Goal: Navigation & Orientation: Understand site structure

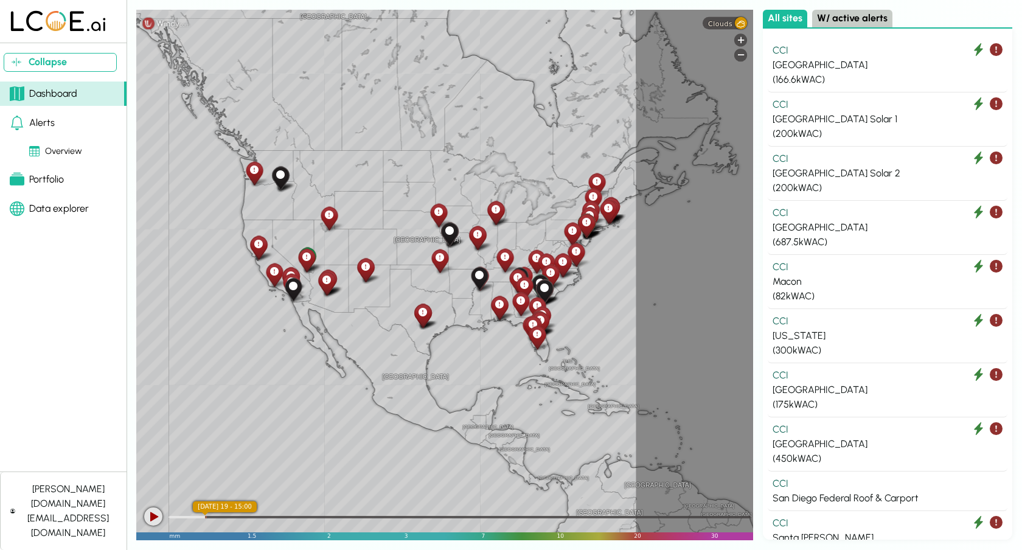
drag, startPoint x: 663, startPoint y: 209, endPoint x: 503, endPoint y: 221, distance: 160.5
click at [514, 222] on div "[GEOGRAPHIC_DATA] [GEOGRAPHIC_DATA] [GEOGRAPHIC_DATA] [GEOGRAPHIC_DATA] [GEOGRA…" at bounding box center [444, 275] width 617 height 531
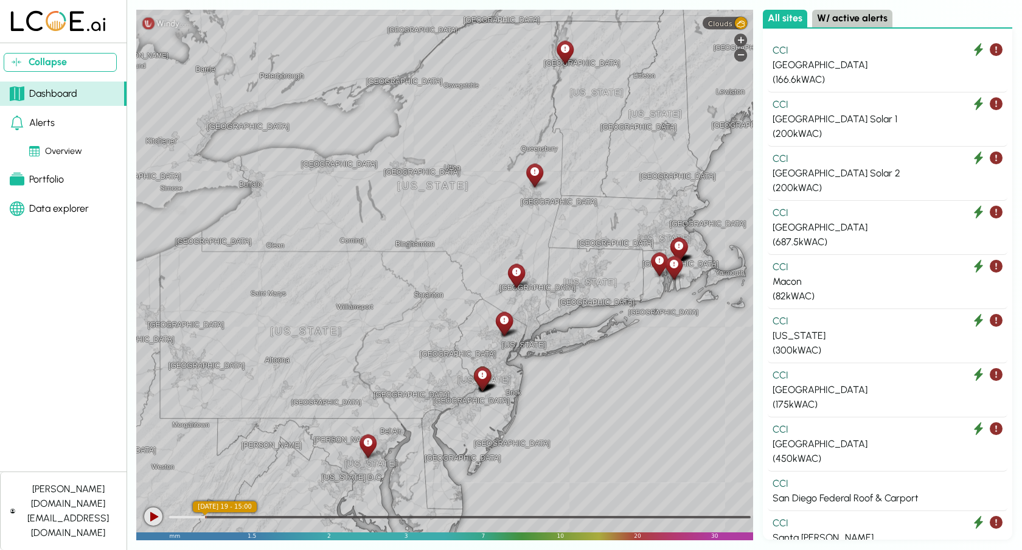
drag, startPoint x: 641, startPoint y: 321, endPoint x: 633, endPoint y: 180, distance: 140.8
click at [633, 180] on div "[GEOGRAPHIC_DATA] [GEOGRAPHIC_DATA] [GEOGRAPHIC_DATA] [GEOGRAPHIC_DATA] [GEOGRA…" at bounding box center [444, 275] width 617 height 531
drag, startPoint x: 556, startPoint y: 403, endPoint x: 557, endPoint y: 385, distance: 18.3
click at [557, 385] on div "[GEOGRAPHIC_DATA] [GEOGRAPHIC_DATA] [GEOGRAPHIC_DATA] [GEOGRAPHIC_DATA] [GEOGRA…" at bounding box center [444, 275] width 617 height 531
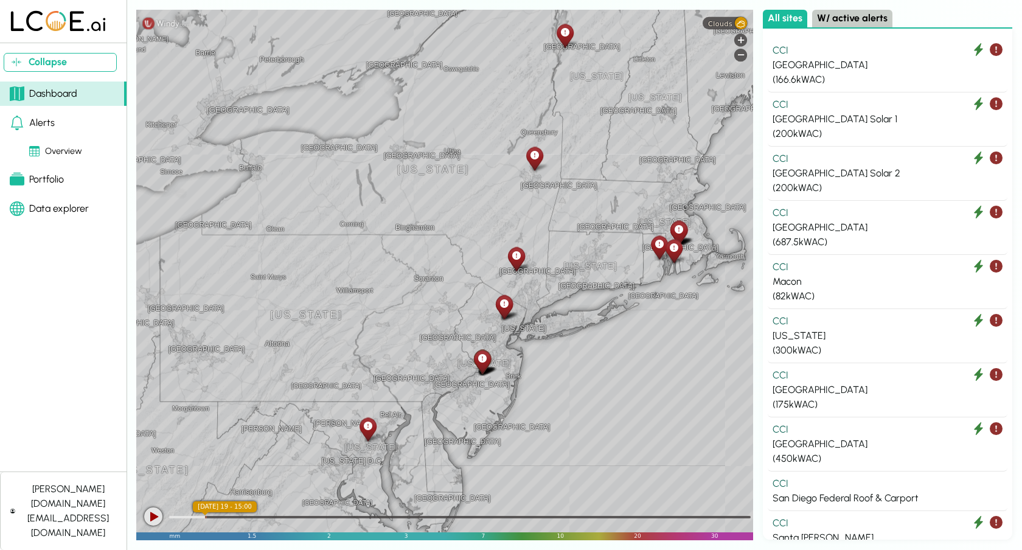
click at [506, 306] on icon at bounding box center [504, 304] width 9 height 13
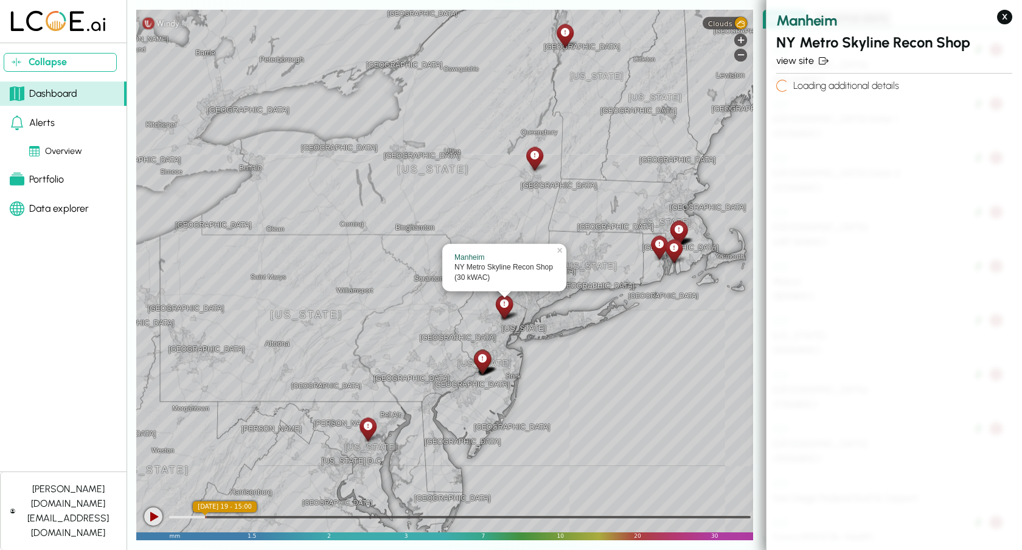
click at [480, 363] on icon at bounding box center [482, 358] width 9 height 13
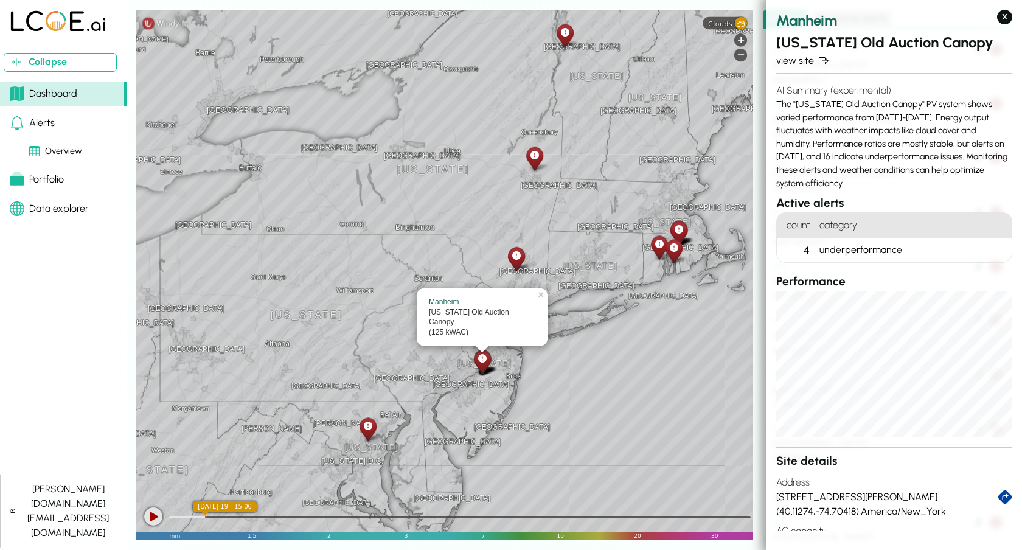
click at [515, 253] on icon at bounding box center [516, 256] width 9 height 13
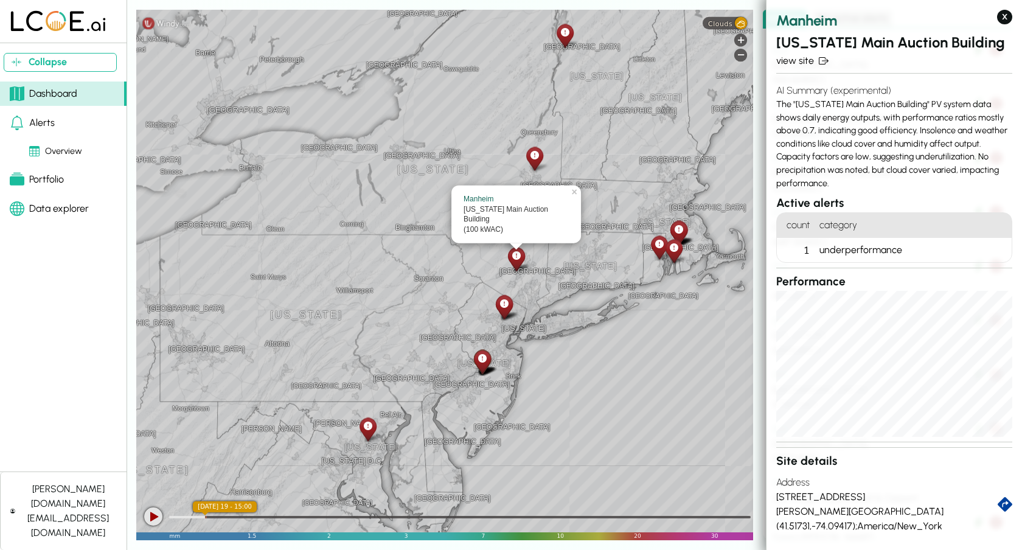
click at [506, 312] on div at bounding box center [504, 306] width 21 height 27
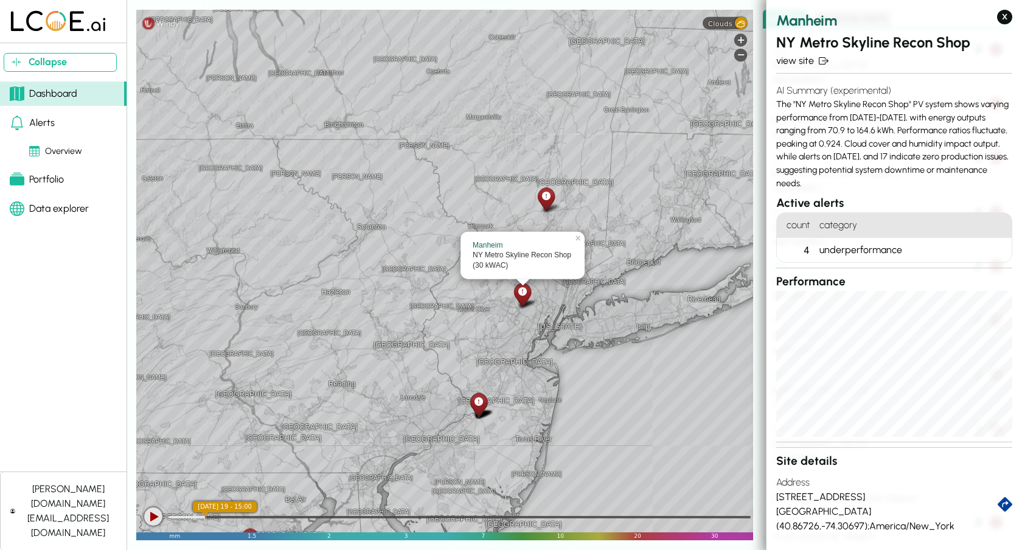
click at [480, 411] on div at bounding box center [478, 404] width 21 height 27
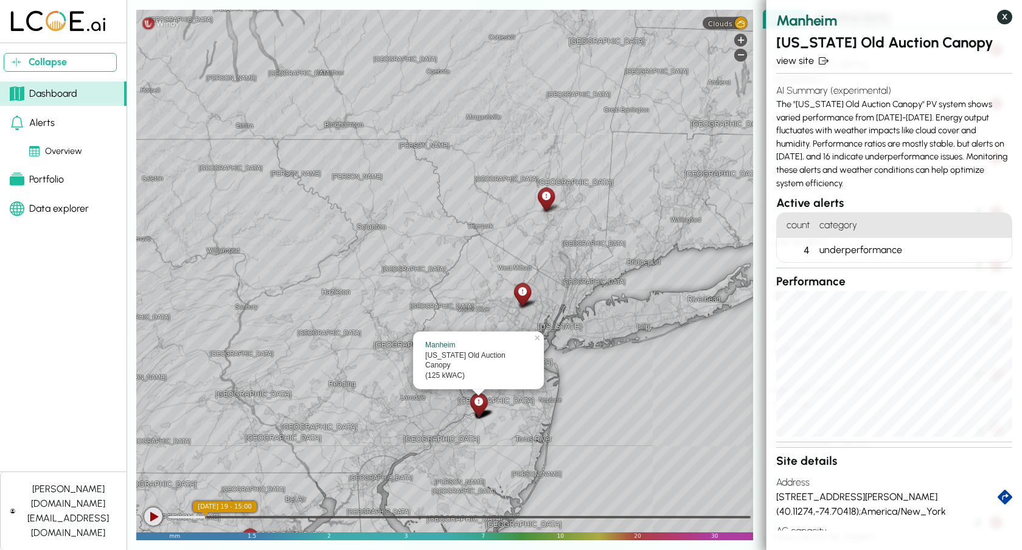
click at [1005, 16] on button "X" at bounding box center [1004, 17] width 15 height 15
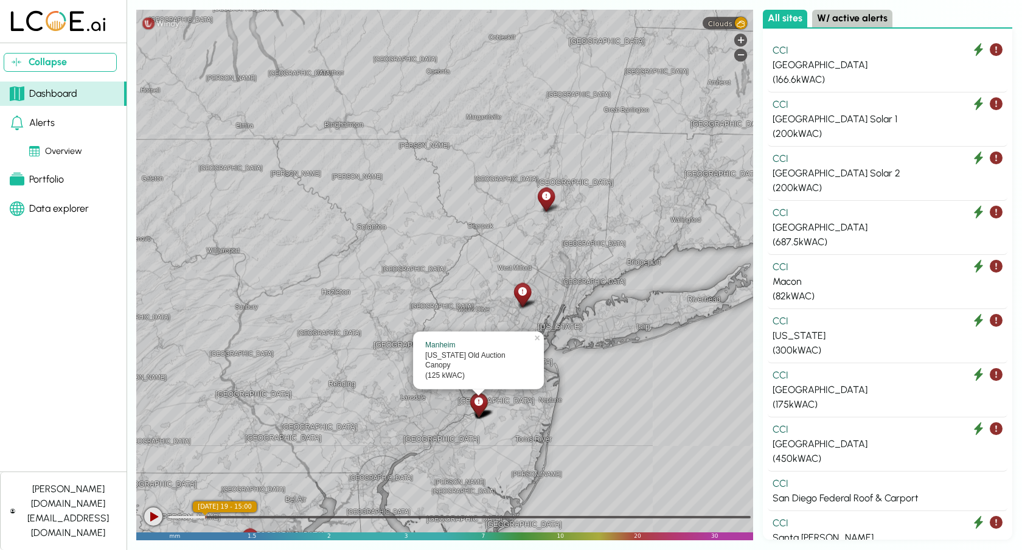
click at [938, 18] on div "All sites W/ active alerts" at bounding box center [888, 19] width 250 height 19
